Goal: Entertainment & Leisure: Consume media (video, audio)

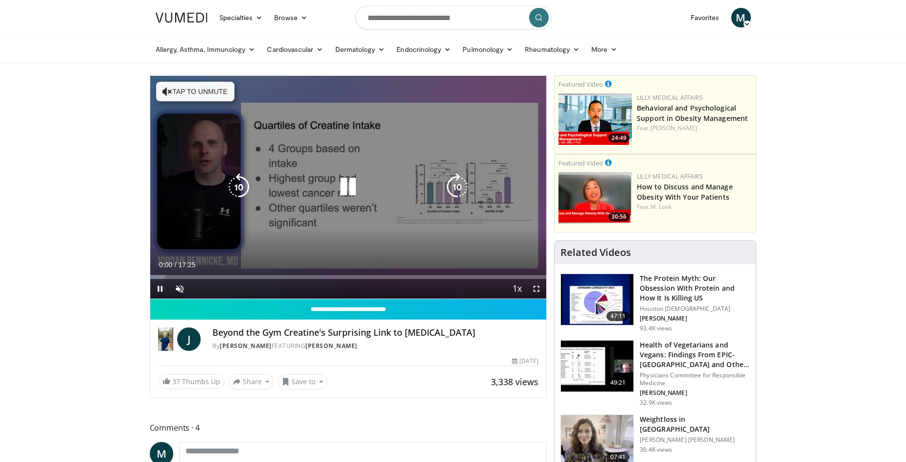
click at [213, 99] on button "Tap to unmute" at bounding box center [195, 92] width 78 height 20
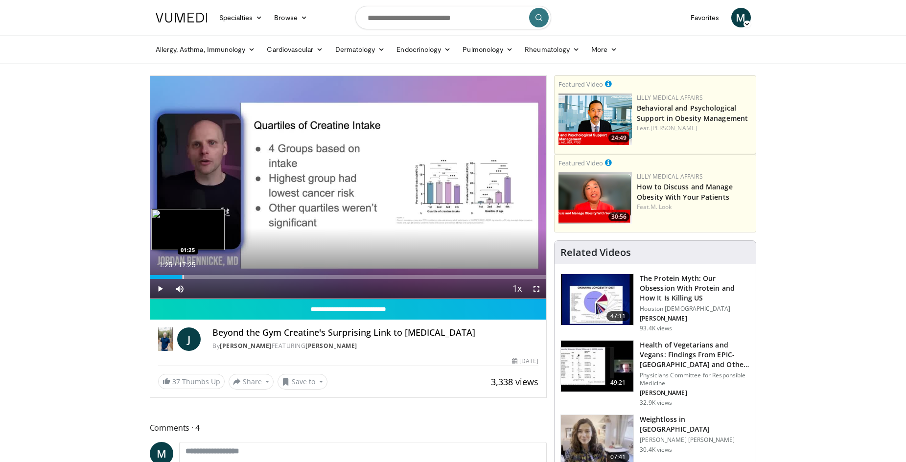
click at [182, 274] on div "Loaded : 8.59% 01:25 01:25" at bounding box center [348, 274] width 397 height 9
click at [214, 278] on video-js "**********" at bounding box center [348, 187] width 397 height 223
click at [223, 276] on div "Progress Bar" at bounding box center [223, 277] width 1 height 4
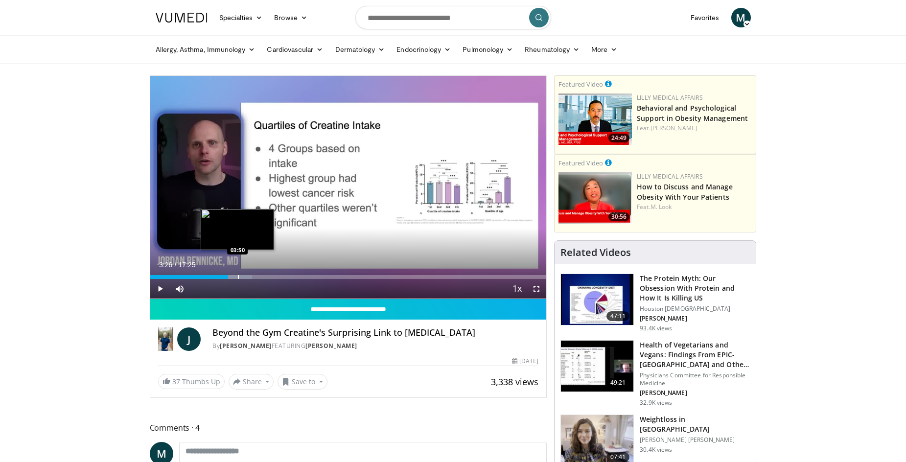
click at [238, 276] on div "Progress Bar" at bounding box center [238, 277] width 1 height 4
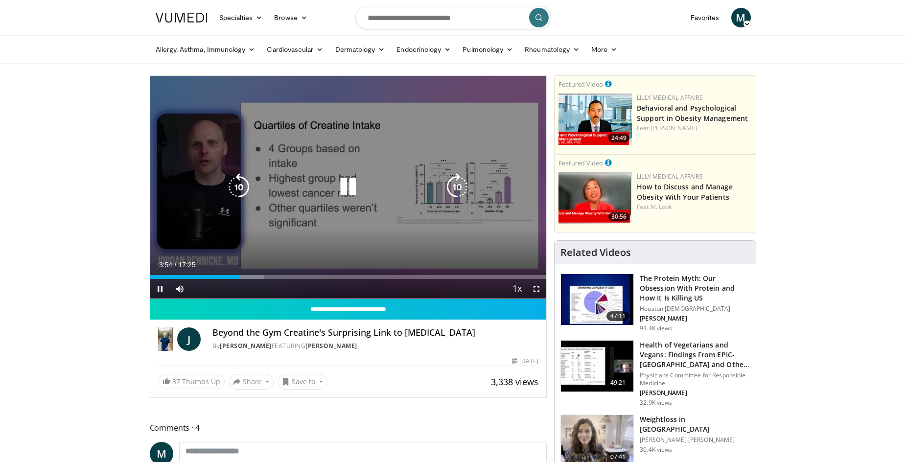
click at [0, 0] on div "Progress Bar" at bounding box center [0, 0] width 0 height 0
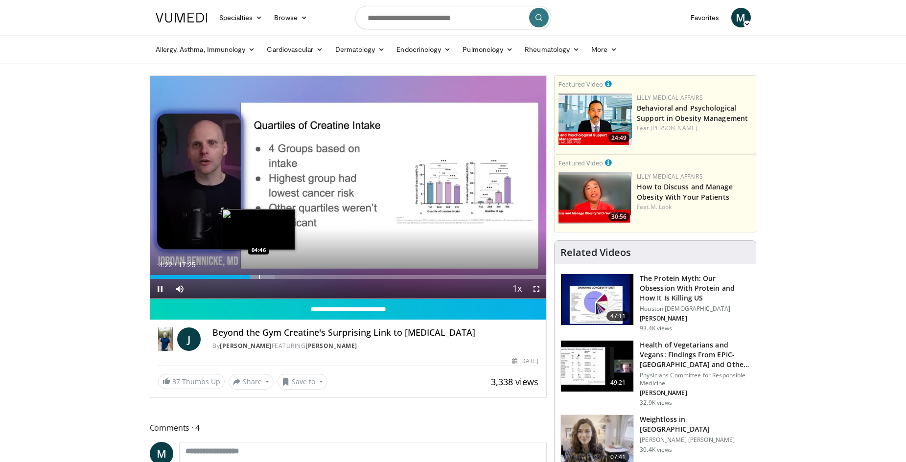
click at [259, 276] on div "Progress Bar" at bounding box center [259, 277] width 1 height 4
click at [271, 278] on div "Progress Bar" at bounding box center [271, 277] width 1 height 4
click at [290, 276] on div "Progress Bar" at bounding box center [290, 277] width 1 height 4
